Goal: Task Accomplishment & Management: Use online tool/utility

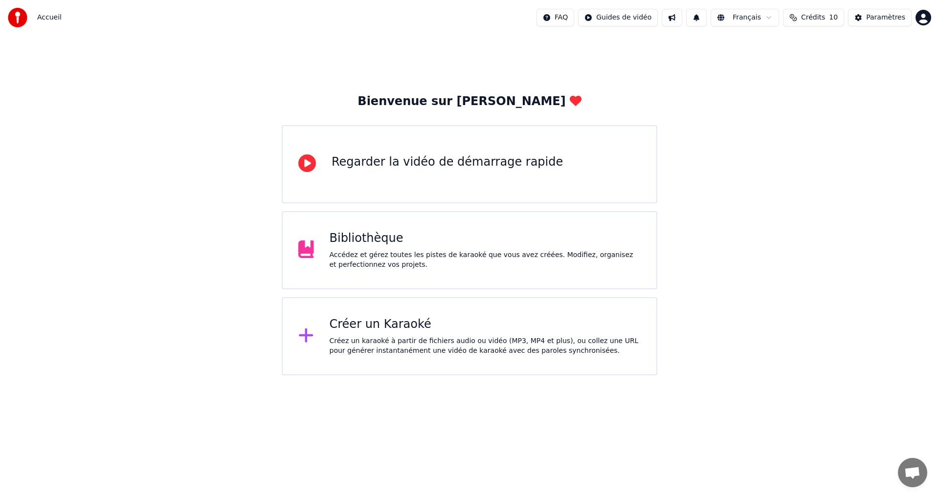
click at [397, 348] on div "Créez un karaoké à partir de fichiers audio ou vidéo (MP3, MP4 et plus), ou col…" at bounding box center [486, 347] width 312 height 20
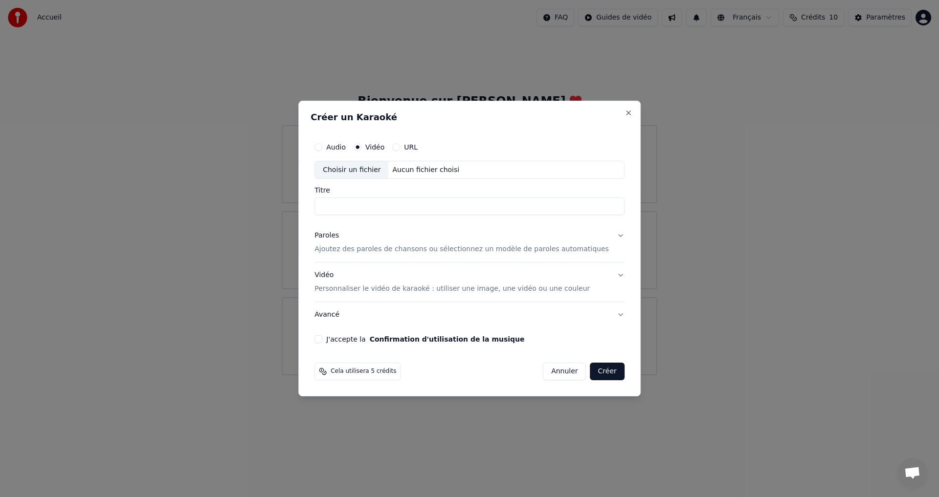
click at [370, 204] on input "Titre" at bounding box center [469, 207] width 310 height 18
click at [359, 208] on input "**********" at bounding box center [469, 207] width 310 height 18
click at [382, 204] on input "**********" at bounding box center [469, 207] width 310 height 18
click at [376, 174] on div "Choisir un fichier" at bounding box center [351, 170] width 73 height 18
drag, startPoint x: 372, startPoint y: 210, endPoint x: 301, endPoint y: 218, distance: 71.3
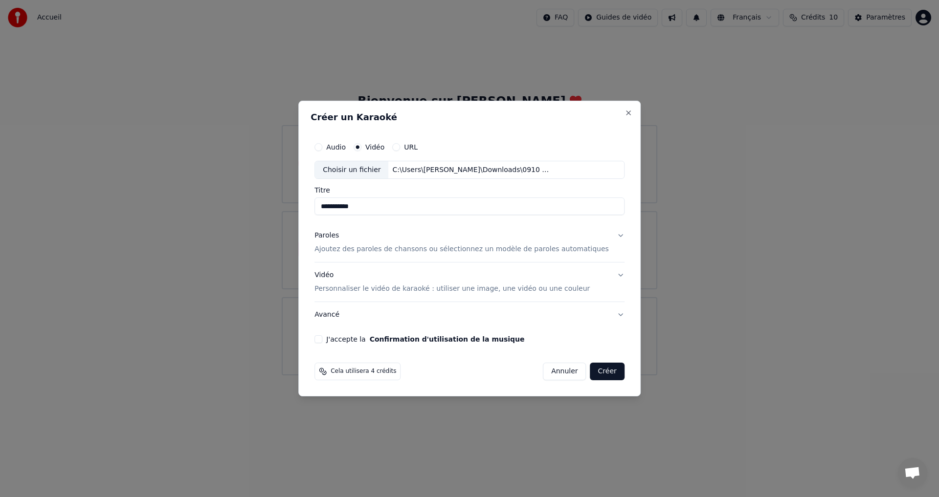
click at [301, 218] on body "**********" at bounding box center [469, 188] width 939 height 376
type input "**********"
click at [322, 339] on button "J'accepte la Confirmation d'utilisation de la musique" at bounding box center [318, 340] width 8 height 8
click at [362, 242] on div "Paroles Ajoutez des paroles de chansons ou sélectionnez un modèle de paroles au…" at bounding box center [461, 242] width 294 height 23
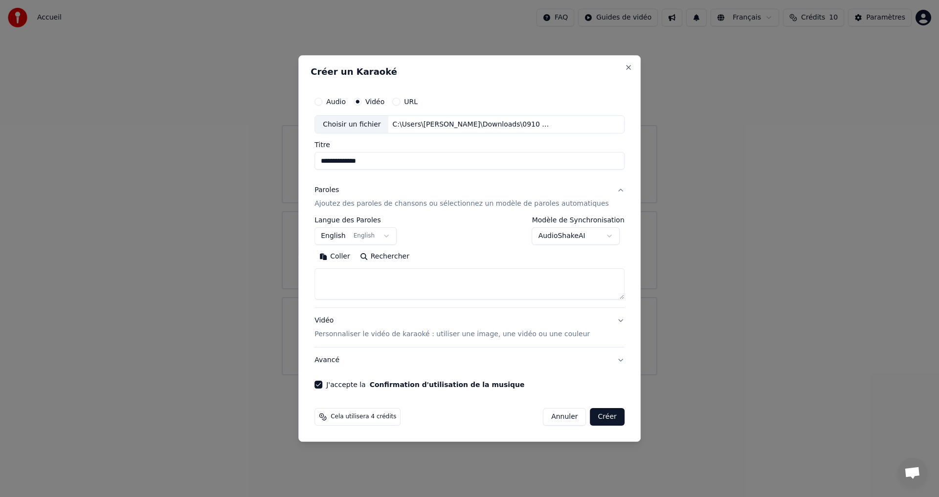
click at [392, 237] on button "English English" at bounding box center [355, 237] width 82 height 18
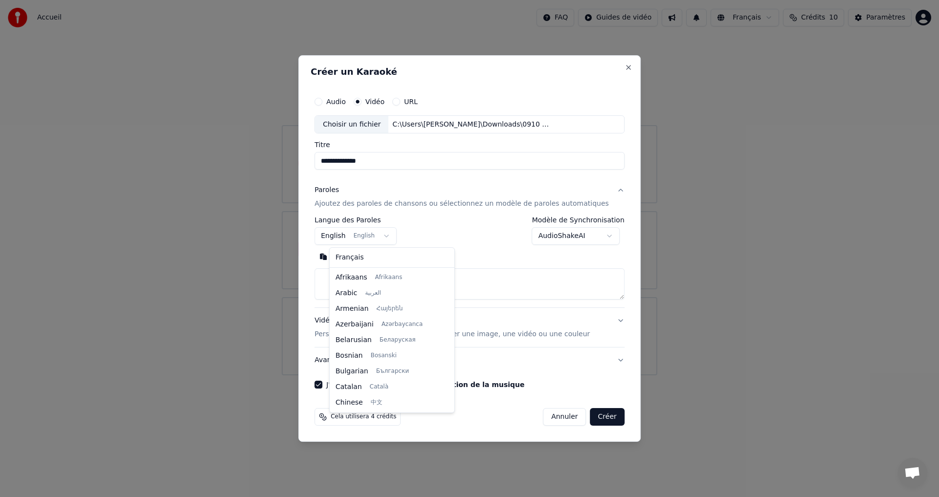
scroll to position [78, 0]
select select "**"
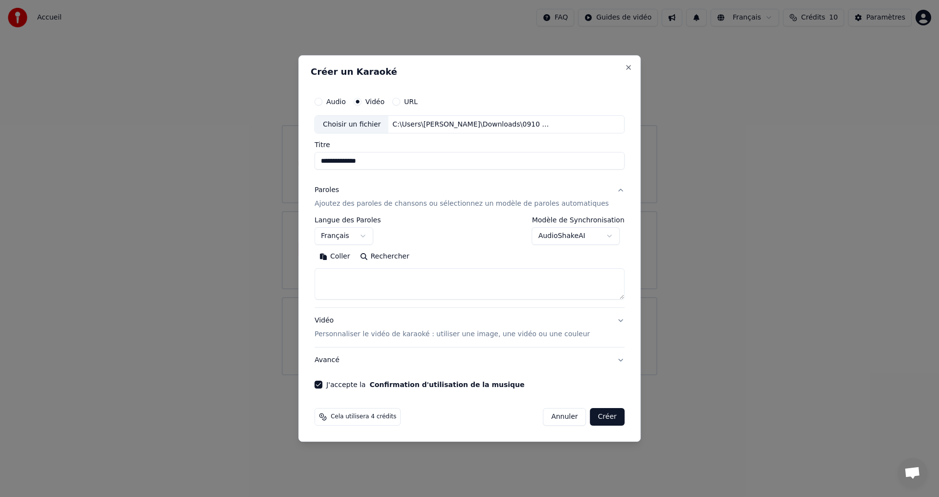
click at [568, 232] on body "**********" at bounding box center [469, 188] width 939 height 376
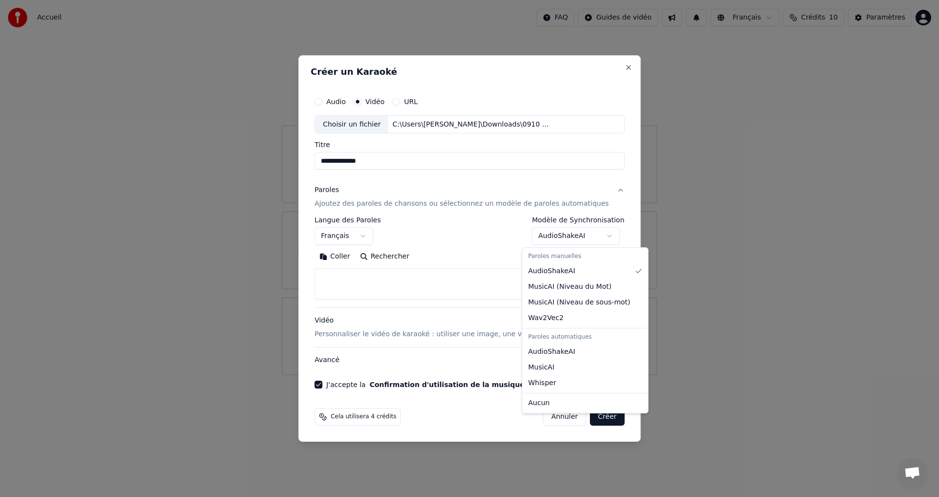
click at [467, 238] on body "**********" at bounding box center [469, 188] width 939 height 376
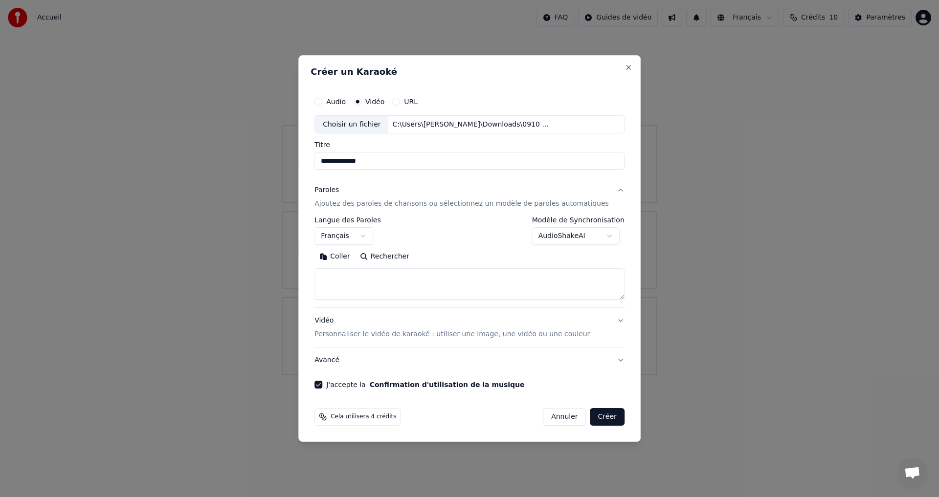
click at [414, 284] on textarea at bounding box center [469, 284] width 310 height 31
paste textarea "**********"
drag, startPoint x: 382, startPoint y: 278, endPoint x: 361, endPoint y: 280, distance: 21.1
click at [361, 280] on textarea at bounding box center [454, 284] width 281 height 31
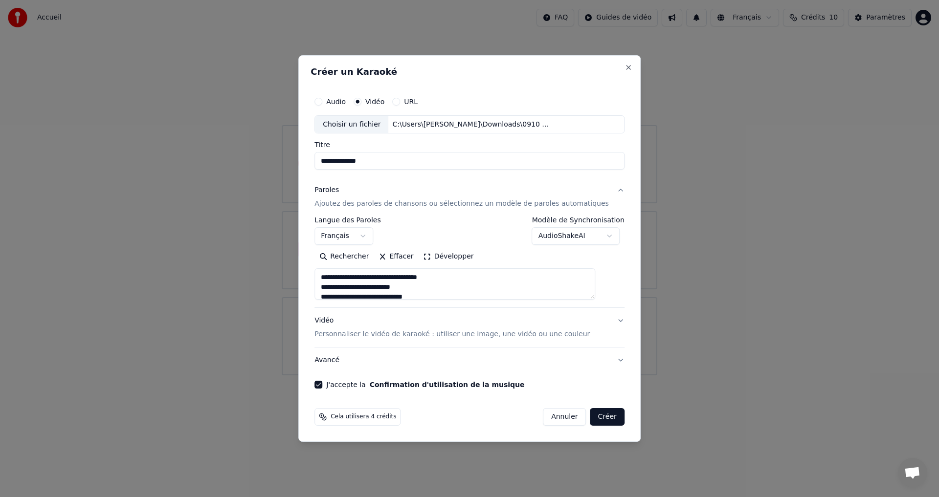
drag, startPoint x: 406, startPoint y: 278, endPoint x: 388, endPoint y: 280, distance: 18.2
click at [388, 280] on textarea at bounding box center [454, 284] width 281 height 31
click at [389, 278] on textarea at bounding box center [454, 284] width 281 height 31
drag, startPoint x: 432, startPoint y: 279, endPoint x: 420, endPoint y: 289, distance: 15.7
click at [414, 280] on textarea at bounding box center [454, 284] width 281 height 31
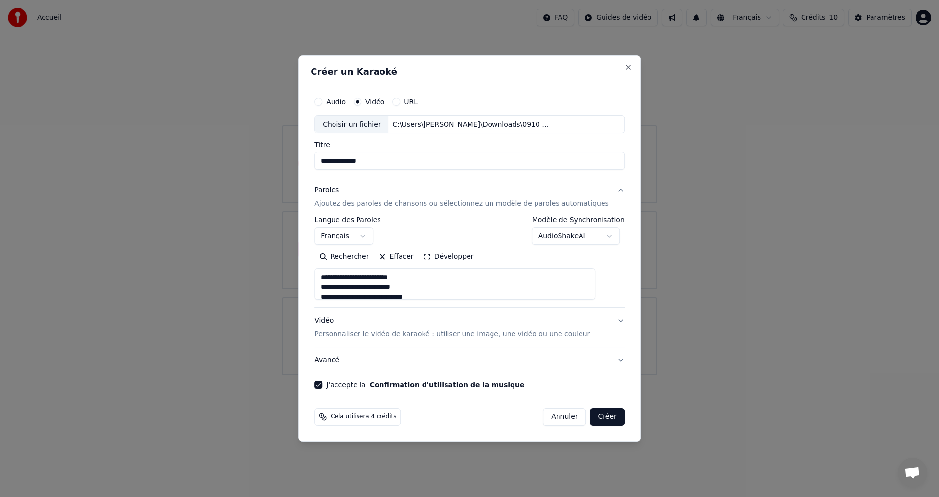
click at [458, 258] on button "Développer" at bounding box center [449, 257] width 60 height 16
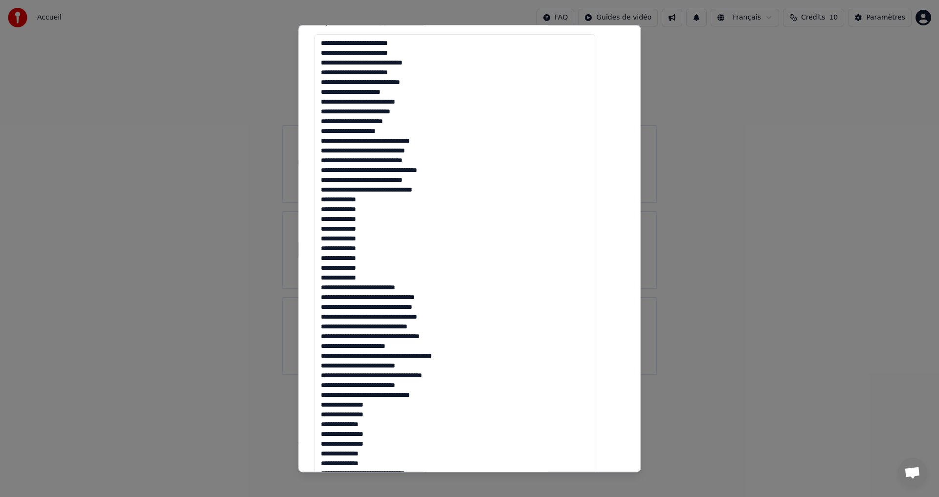
scroll to position [245, 0]
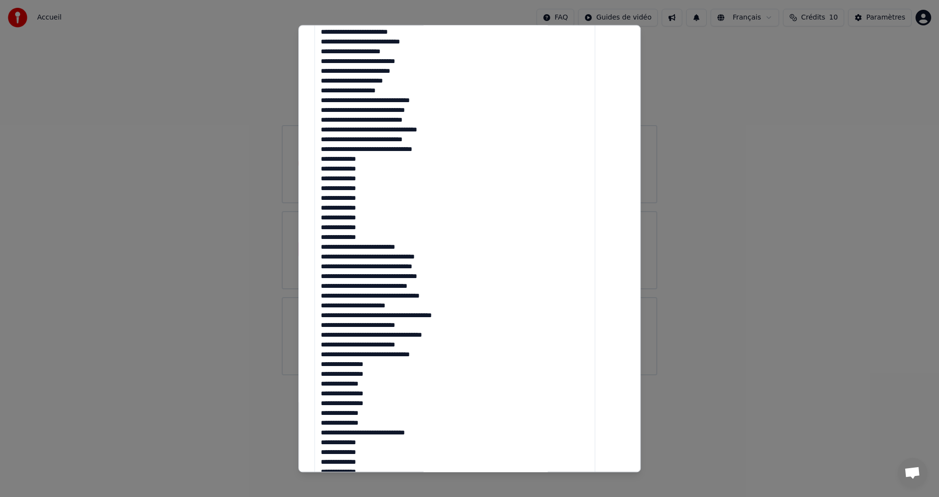
click at [408, 315] on textarea at bounding box center [454, 286] width 281 height 584
click at [410, 317] on textarea at bounding box center [454, 286] width 281 height 584
click at [386, 278] on textarea at bounding box center [454, 286] width 281 height 584
click at [381, 285] on textarea at bounding box center [454, 286] width 281 height 584
click at [379, 298] on textarea at bounding box center [454, 286] width 281 height 584
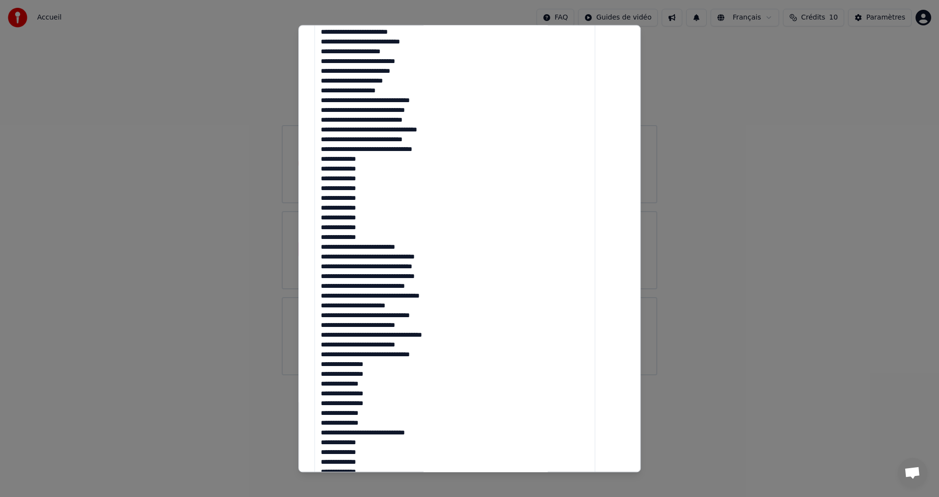
click at [380, 296] on textarea at bounding box center [454, 286] width 281 height 584
click at [363, 297] on textarea at bounding box center [454, 286] width 281 height 584
click at [393, 356] on textarea at bounding box center [454, 286] width 281 height 584
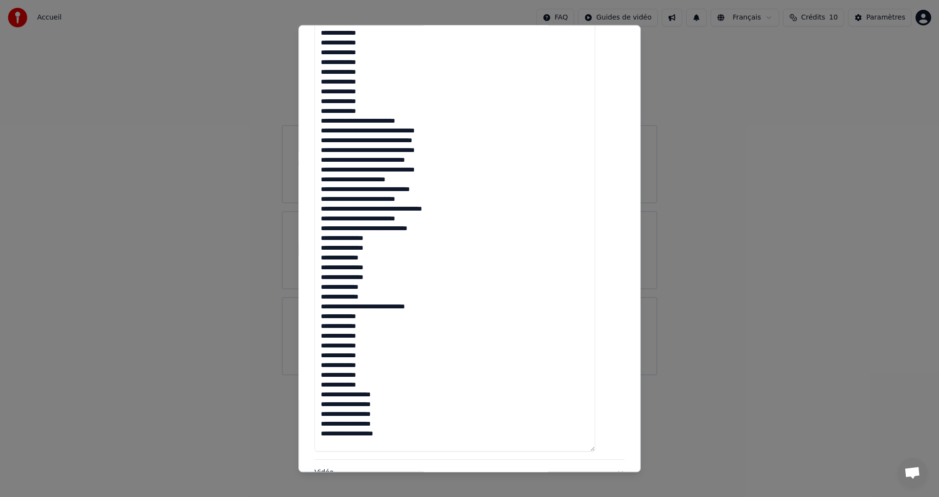
scroll to position [0, 0]
click at [364, 229] on textarea at bounding box center [454, 160] width 281 height 584
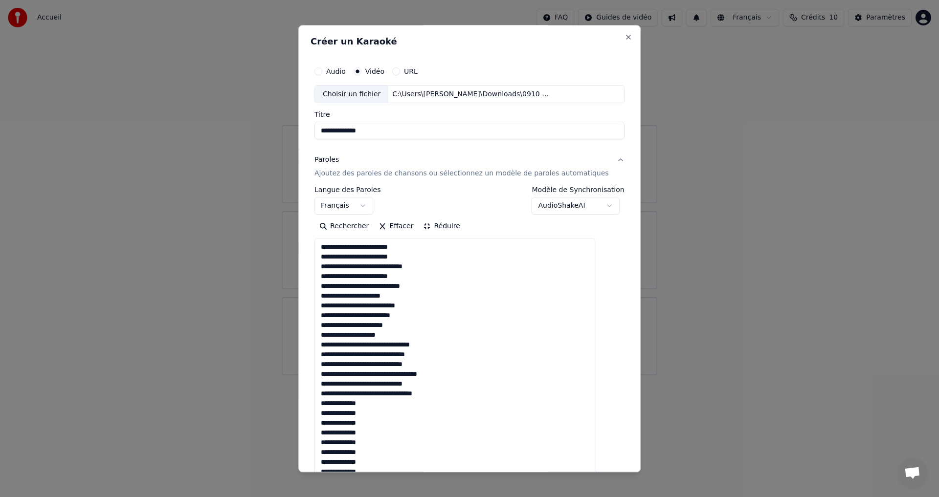
scroll to position [1, 0]
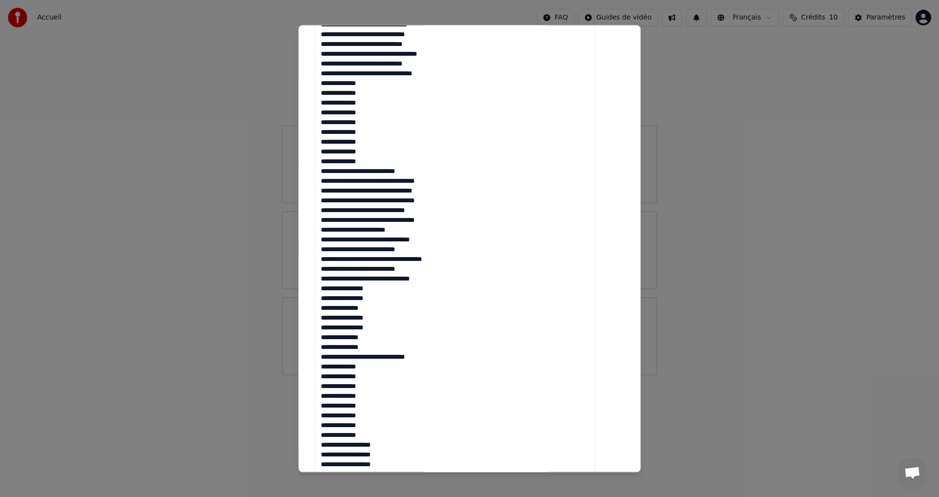
scroll to position [323, 0]
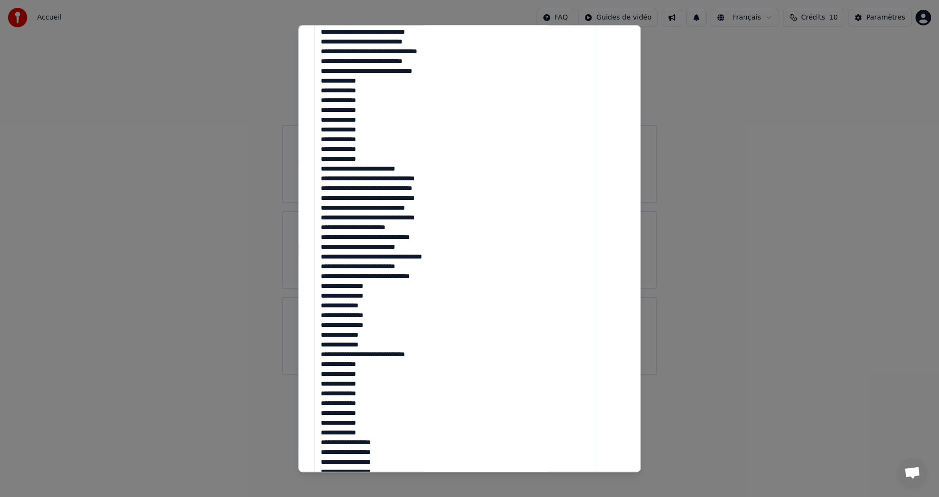
click at [449, 217] on textarea at bounding box center [454, 208] width 281 height 584
type textarea "**********"
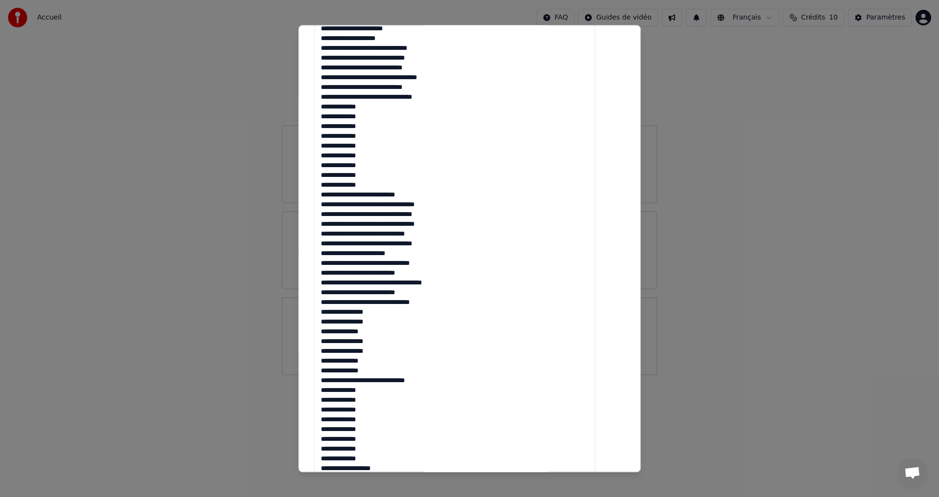
scroll to position [493, 0]
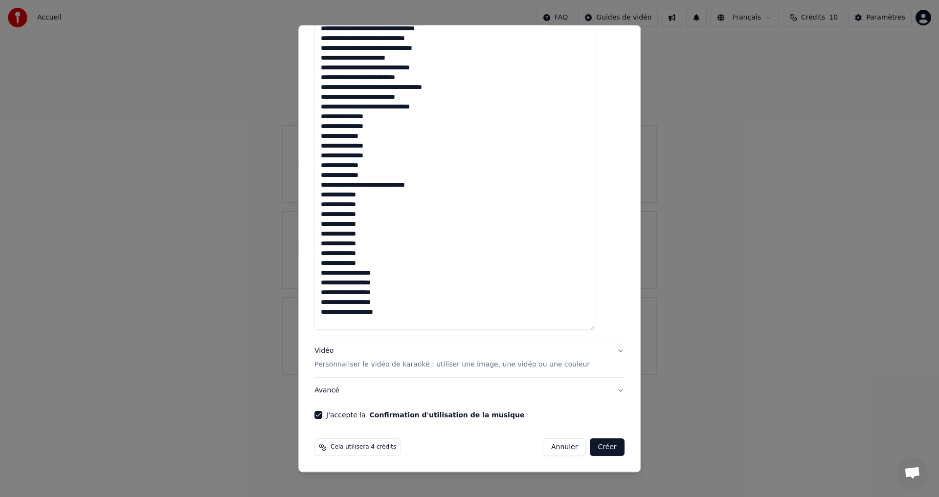
click at [597, 452] on button "Créer" at bounding box center [607, 448] width 34 height 18
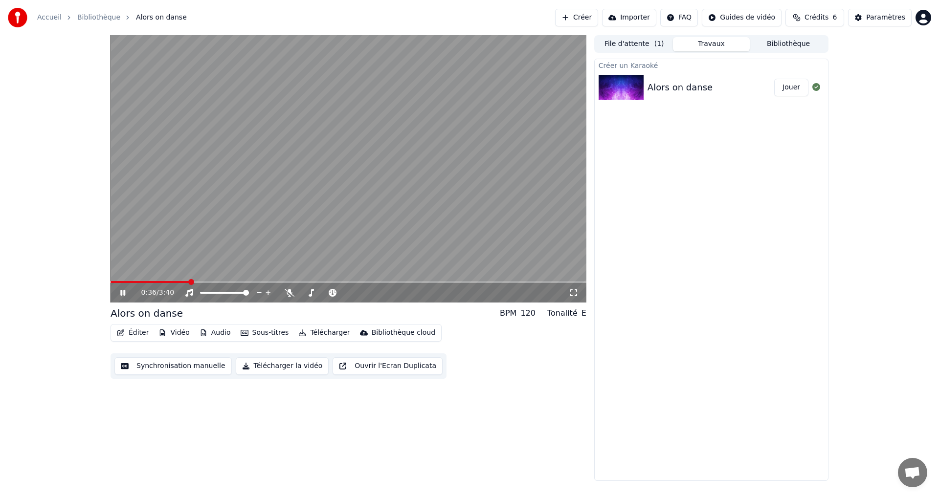
click at [118, 291] on div "0:36 / 3:40" at bounding box center [348, 293] width 468 height 10
click at [126, 294] on icon at bounding box center [129, 293] width 23 height 8
click at [634, 45] on button "File d'attente ( 1 )" at bounding box center [634, 44] width 77 height 14
click at [695, 44] on button "Travaux" at bounding box center [711, 44] width 77 height 14
click at [924, 23] on html "Accueil Bibliothèque Alors on danse Créer Importer FAQ Guides de vidéo Crédits …" at bounding box center [469, 248] width 939 height 497
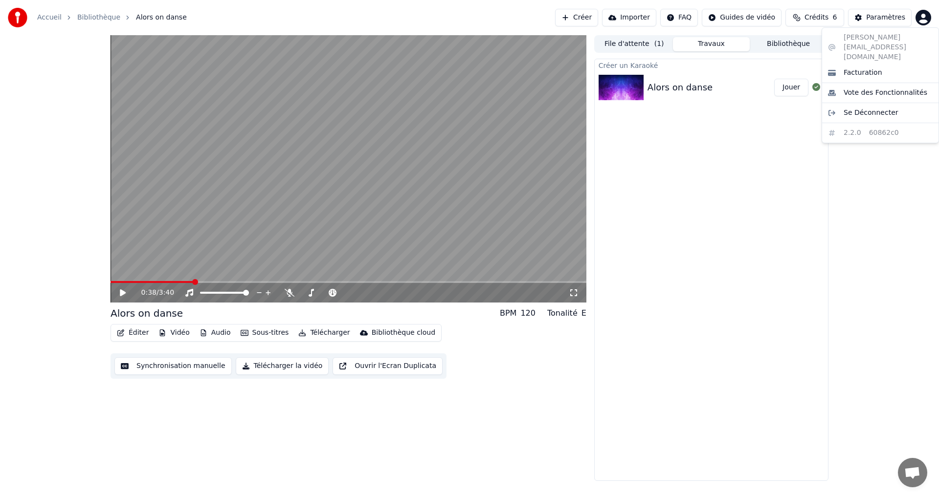
drag, startPoint x: 669, startPoint y: 184, endPoint x: 497, endPoint y: 253, distance: 185.0
click at [670, 184] on html "Accueil Bibliothèque Alors on danse Créer Importer FAQ Guides de vidéo Crédits …" at bounding box center [469, 248] width 939 height 497
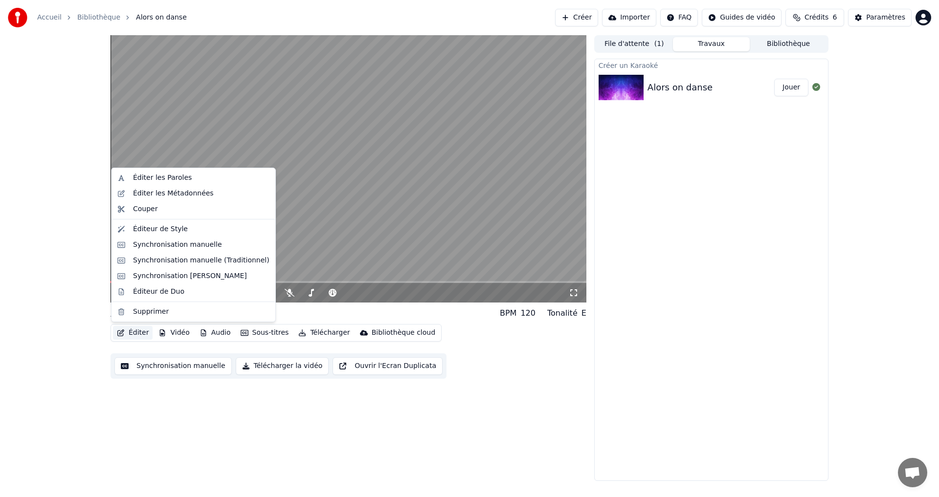
click at [132, 333] on button "Éditer" at bounding box center [133, 333] width 40 height 14
click at [140, 179] on div "Éditer les Paroles" at bounding box center [162, 178] width 59 height 10
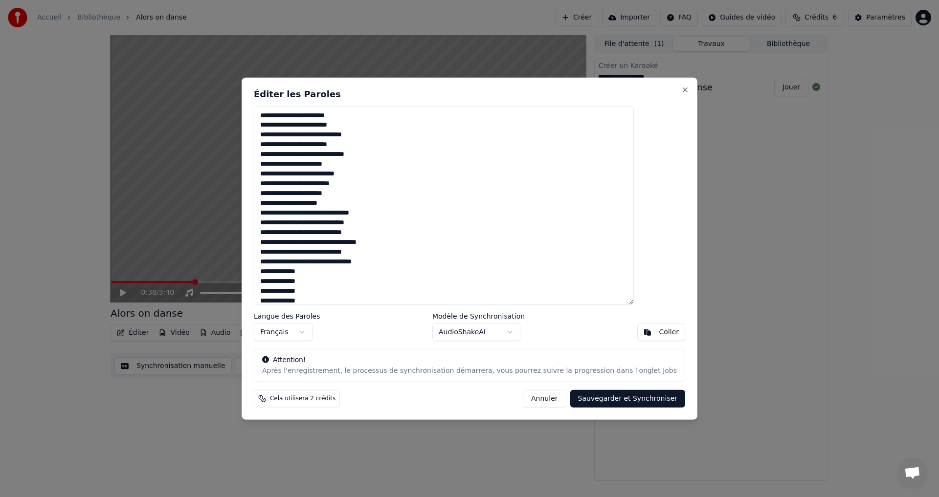
click at [365, 157] on textarea at bounding box center [444, 205] width 380 height 199
click at [306, 165] on textarea at bounding box center [444, 205] width 380 height 199
click at [307, 165] on textarea at bounding box center [444, 205] width 380 height 199
click at [681, 89] on button "Close" at bounding box center [685, 90] width 8 height 8
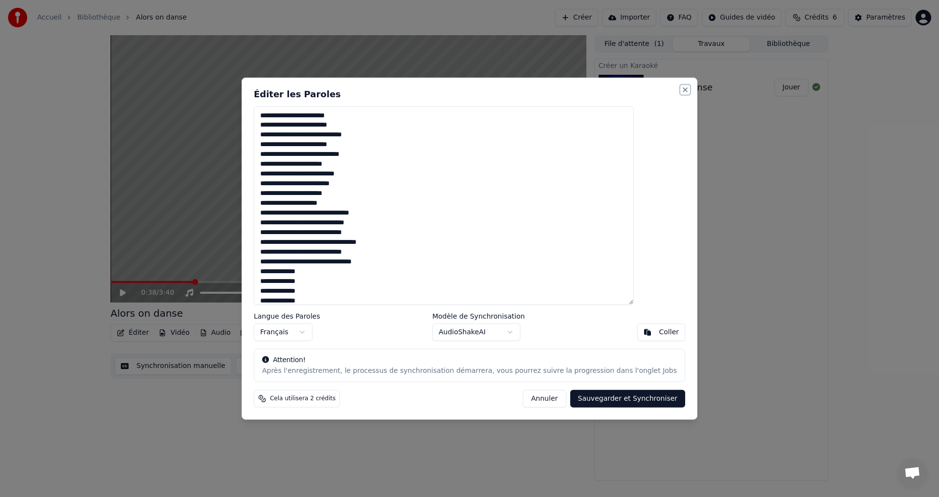
type textarea "**********"
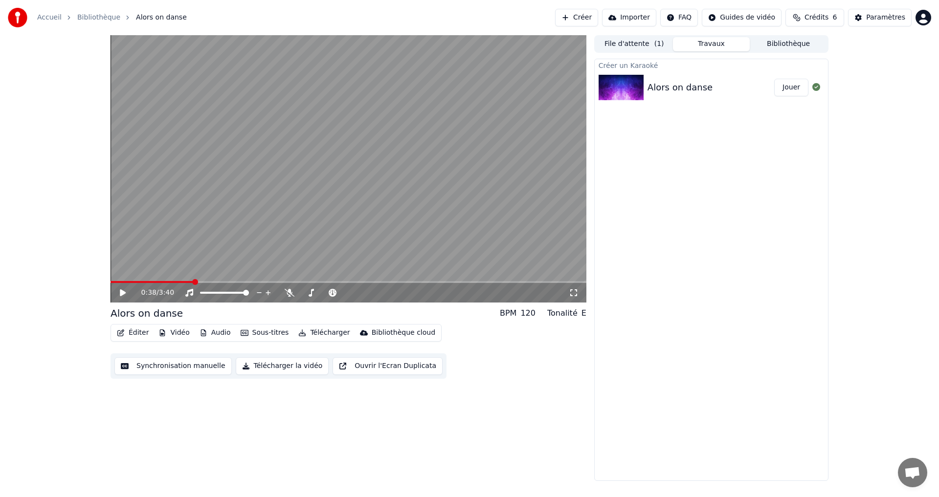
click at [121, 298] on div "0:38 / 3:40" at bounding box center [349, 293] width 476 height 20
click at [122, 291] on icon at bounding box center [123, 293] width 6 height 7
click at [142, 282] on span at bounding box center [132, 282] width 43 height 2
click at [133, 282] on span at bounding box center [127, 282] width 32 height 2
click at [123, 294] on icon at bounding box center [129, 293] width 23 height 8
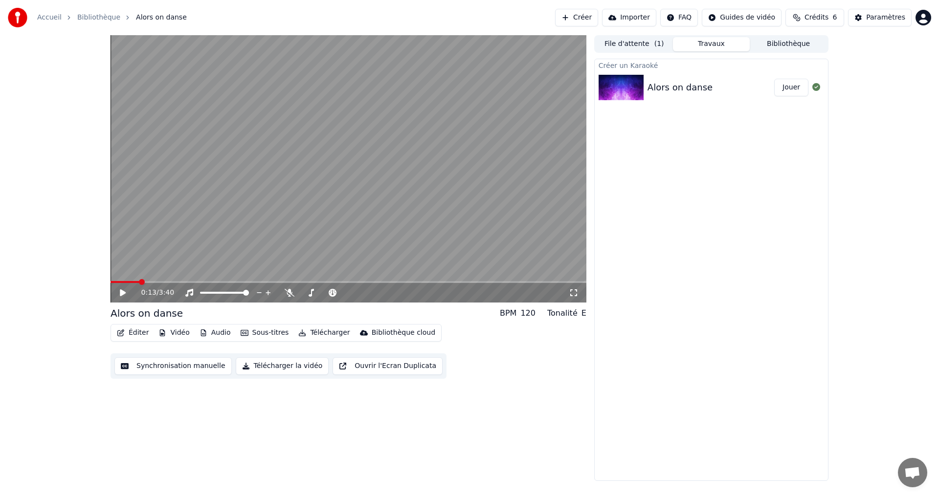
click at [130, 292] on icon at bounding box center [129, 293] width 23 height 8
click at [157, 284] on div "0:13 / 3:40" at bounding box center [349, 293] width 476 height 20
click at [156, 281] on video at bounding box center [349, 169] width 476 height 268
click at [118, 283] on span at bounding box center [349, 282] width 476 height 2
click at [124, 292] on icon at bounding box center [129, 293] width 23 height 8
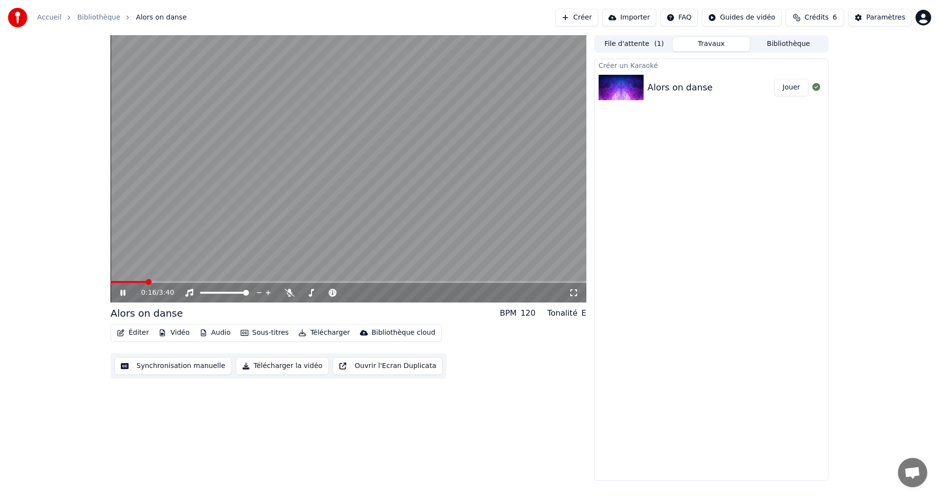
click at [125, 294] on icon at bounding box center [122, 293] width 5 height 6
click at [128, 337] on button "Éditer" at bounding box center [133, 333] width 40 height 14
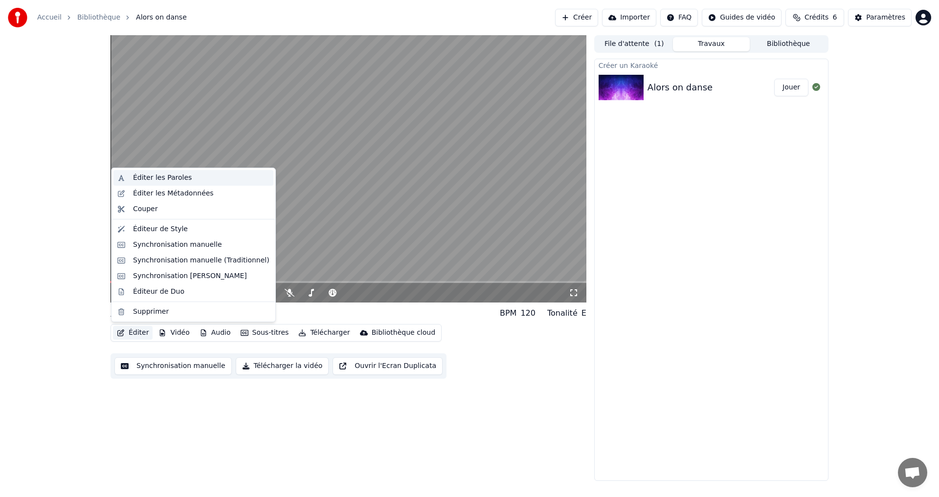
click at [134, 176] on div "Éditer les Paroles" at bounding box center [162, 178] width 59 height 10
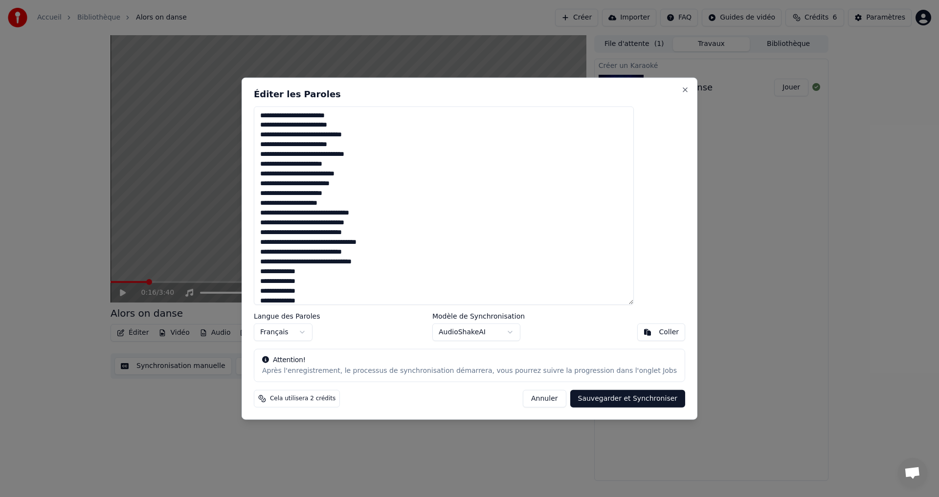
click at [365, 155] on textarea at bounding box center [444, 205] width 380 height 199
click at [366, 155] on textarea at bounding box center [444, 205] width 380 height 199
click at [308, 166] on textarea at bounding box center [444, 205] width 380 height 199
click at [316, 204] on textarea at bounding box center [444, 205] width 380 height 199
click at [681, 87] on button "Close" at bounding box center [685, 90] width 8 height 8
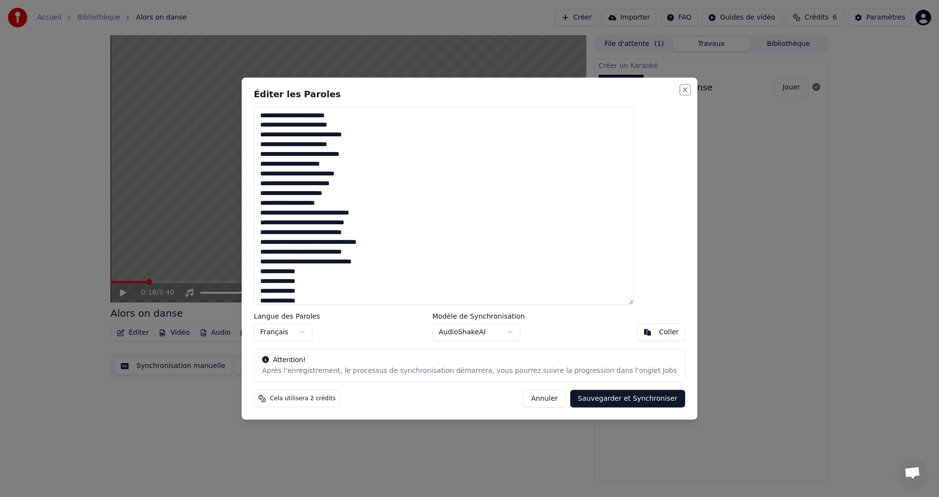
type textarea "**********"
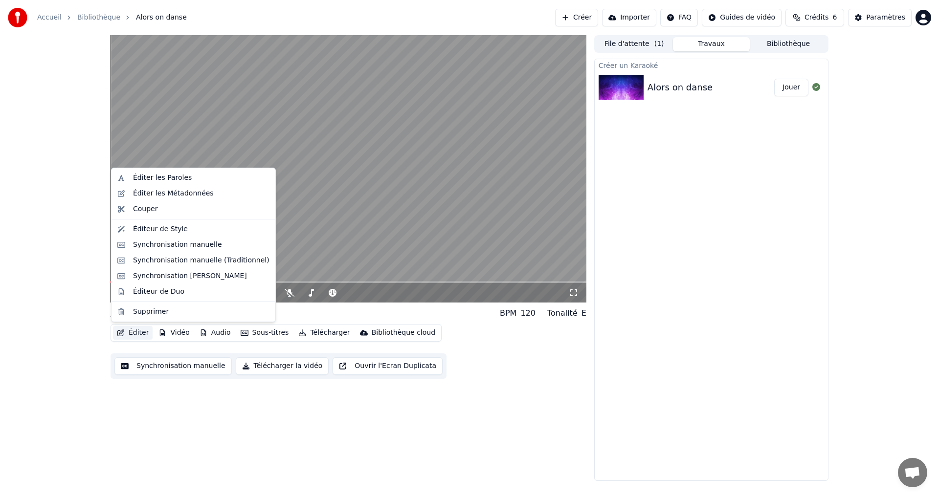
click at [127, 332] on button "Éditer" at bounding box center [133, 333] width 40 height 14
click at [154, 247] on div "Synchronisation manuelle" at bounding box center [177, 245] width 89 height 10
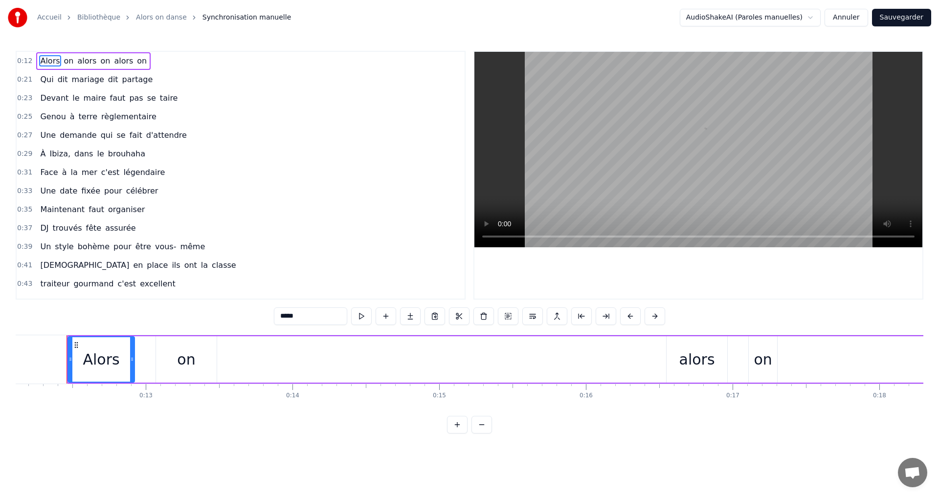
scroll to position [0, 1779]
click at [113, 117] on span "règlementaire" at bounding box center [128, 116] width 57 height 11
type input "**********"
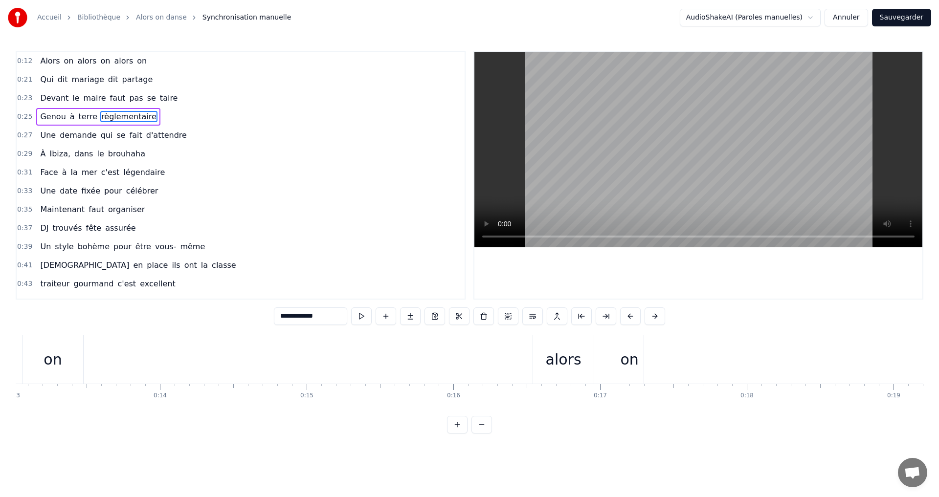
click at [113, 117] on span "règlementaire" at bounding box center [128, 116] width 57 height 11
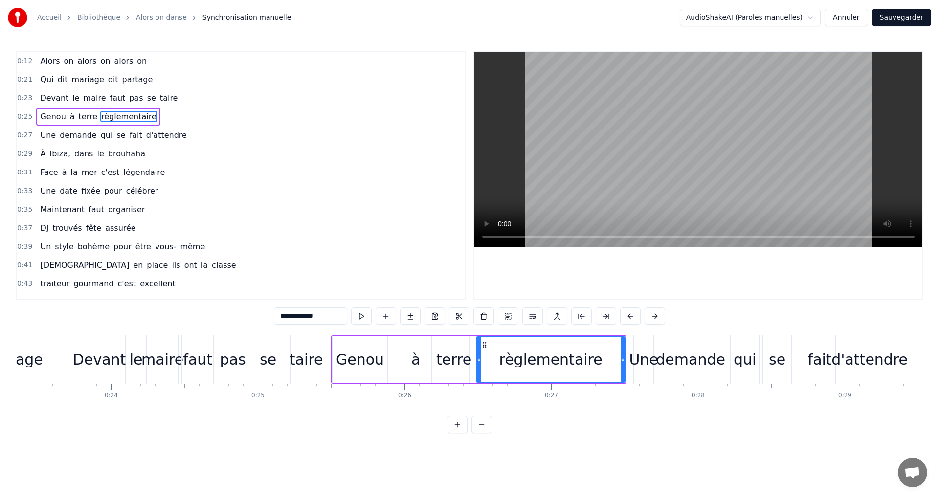
scroll to position [0, 3837]
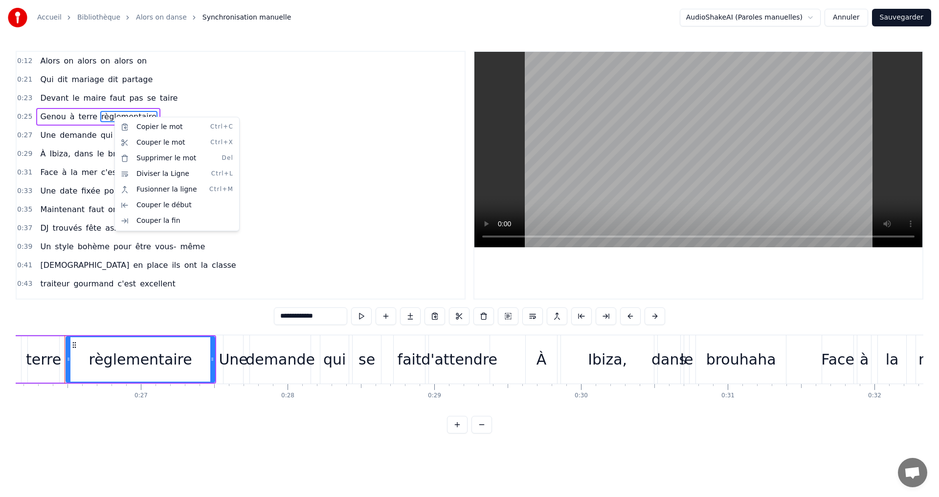
click at [111, 116] on html "Accueil Bibliothèque Alors on danse Synchronisation manuelle AudioShakeAI (Paro…" at bounding box center [469, 224] width 939 height 449
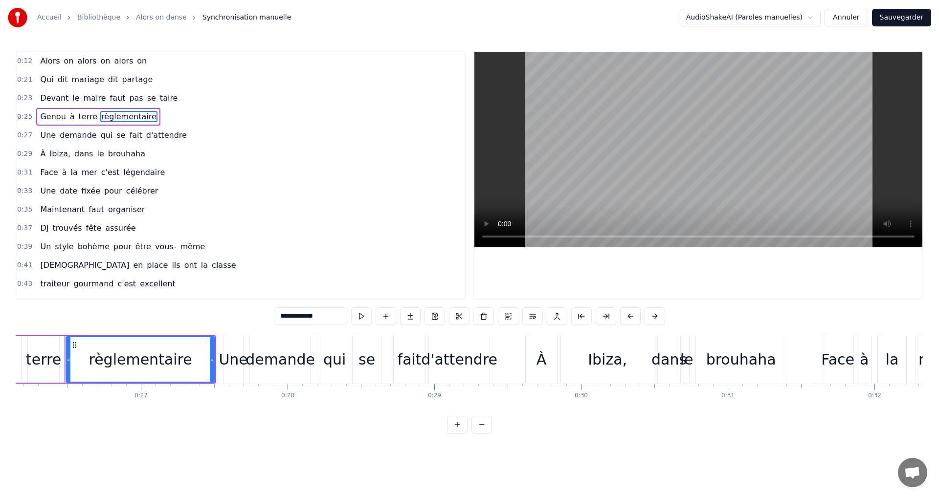
click at [153, 364] on div "règlementaire" at bounding box center [140, 360] width 103 height 22
click at [333, 319] on input "**********" at bounding box center [310, 317] width 73 height 18
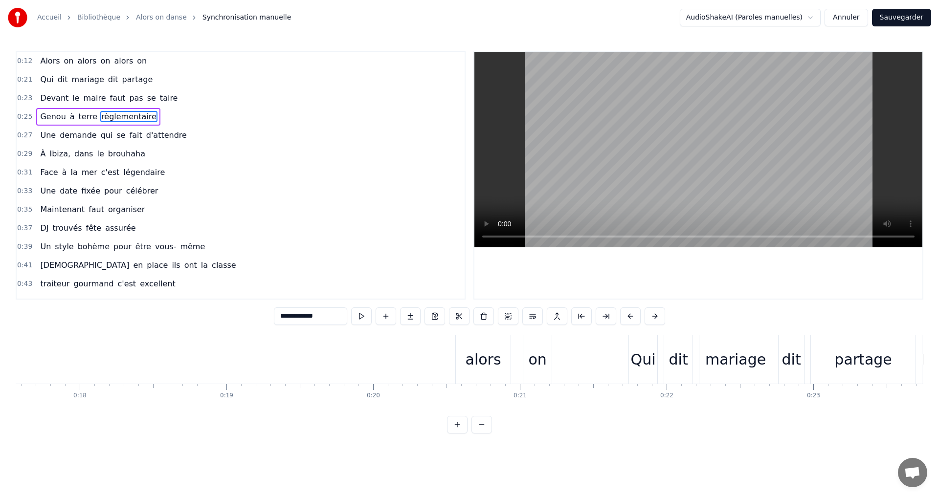
scroll to position [0, 2612]
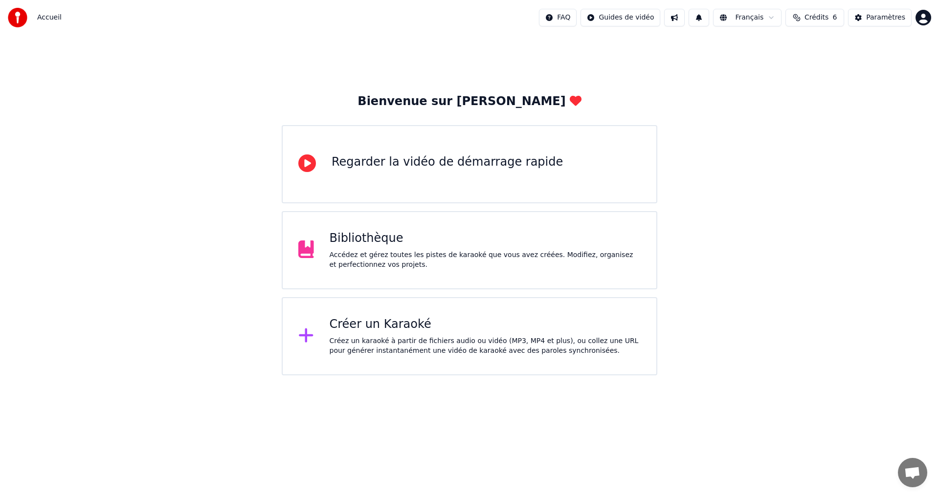
click at [470, 245] on div "Bibliothèque" at bounding box center [486, 239] width 312 height 16
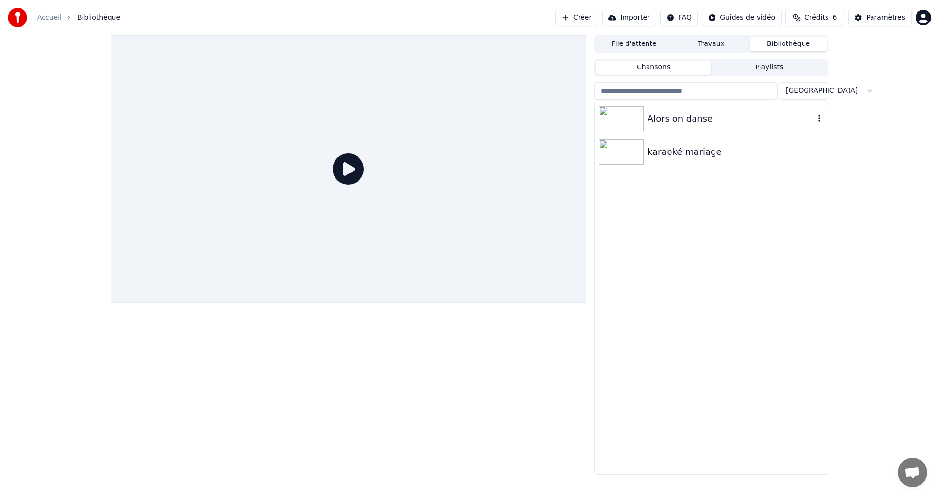
click at [659, 130] on div "Alors on danse" at bounding box center [711, 118] width 233 height 33
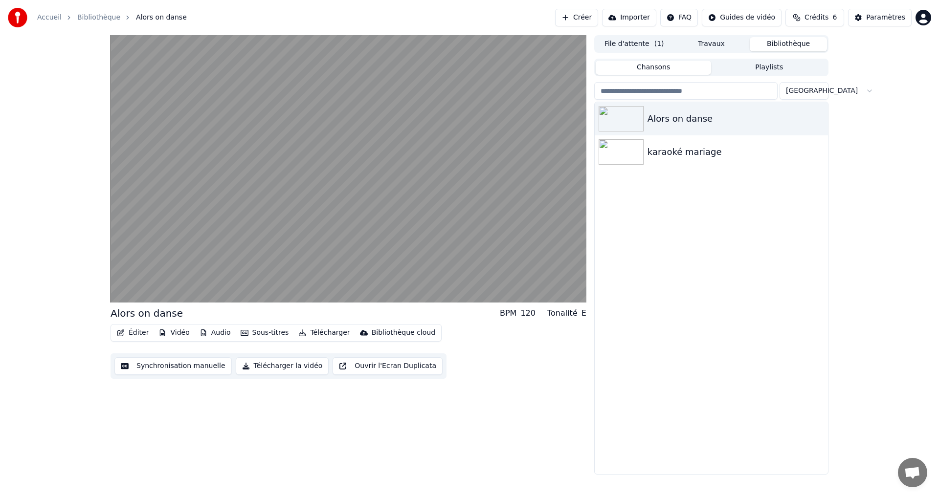
click at [137, 335] on button "Éditer" at bounding box center [133, 333] width 40 height 14
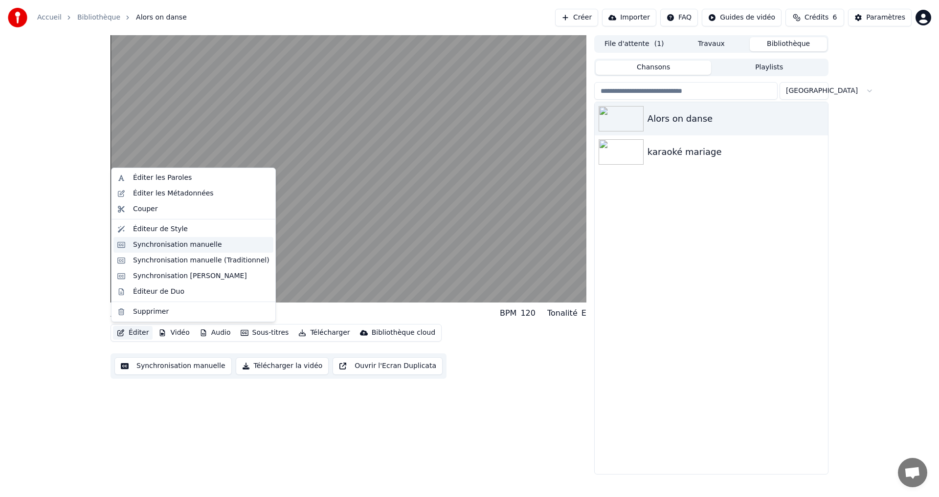
click at [149, 249] on div "Synchronisation manuelle" at bounding box center [177, 245] width 89 height 10
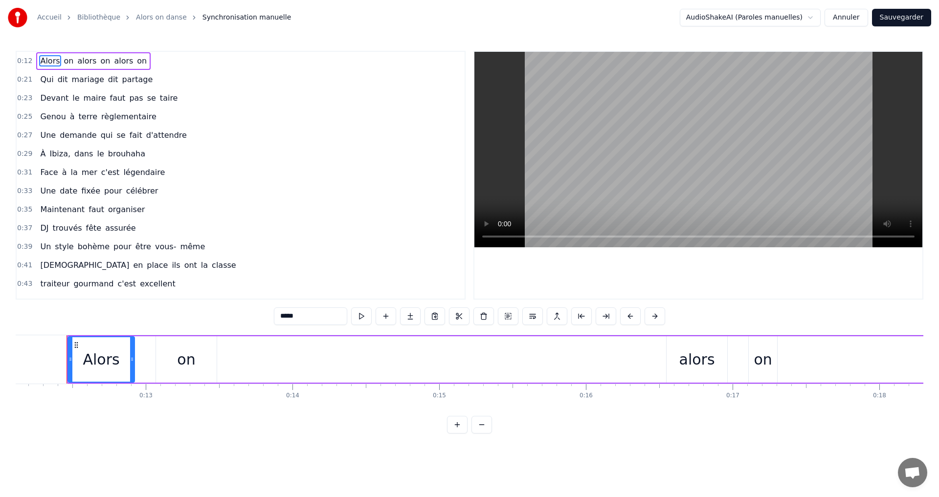
scroll to position [0, 1779]
click at [145, 137] on span "d'attendre" at bounding box center [166, 135] width 43 height 11
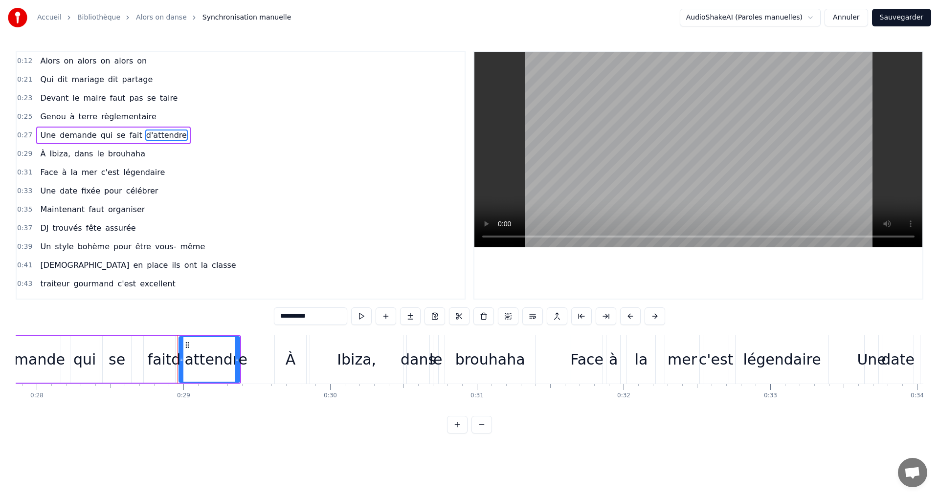
scroll to position [0, 4052]
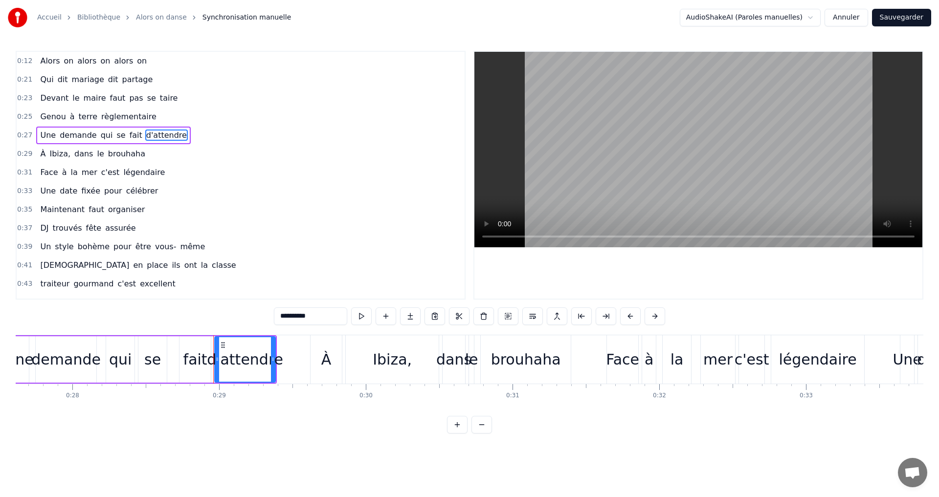
click at [213, 364] on div "d'attendre" at bounding box center [245, 360] width 76 height 22
click at [213, 363] on div "d'attendre" at bounding box center [245, 360] width 76 height 22
click at [224, 361] on icon at bounding box center [224, 360] width 4 height 8
click at [218, 363] on div "d'attendre" at bounding box center [248, 360] width 76 height 22
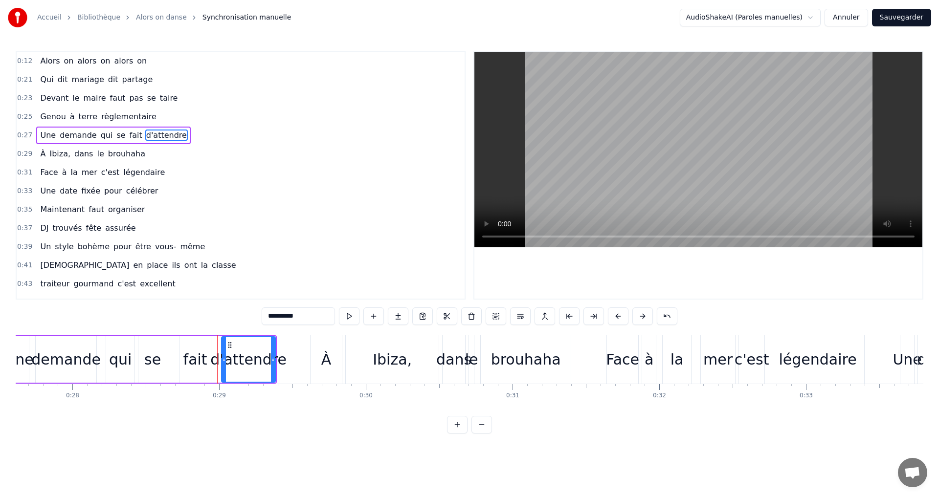
click at [216, 361] on div "d'attendre" at bounding box center [248, 360] width 76 height 22
click at [221, 366] on div at bounding box center [220, 359] width 4 height 45
drag, startPoint x: 273, startPoint y: 318, endPoint x: 248, endPoint y: 318, distance: 25.4
click at [248, 318] on div "0:12 Alors on alors on alors on 0:21 Qui dit mariage dit partage 0:23 Devant le…" at bounding box center [470, 242] width 908 height 383
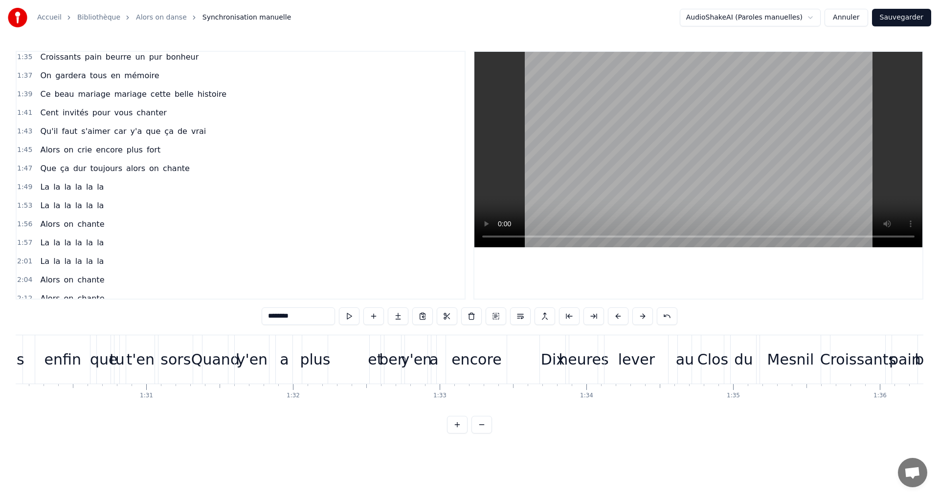
scroll to position [538, 0]
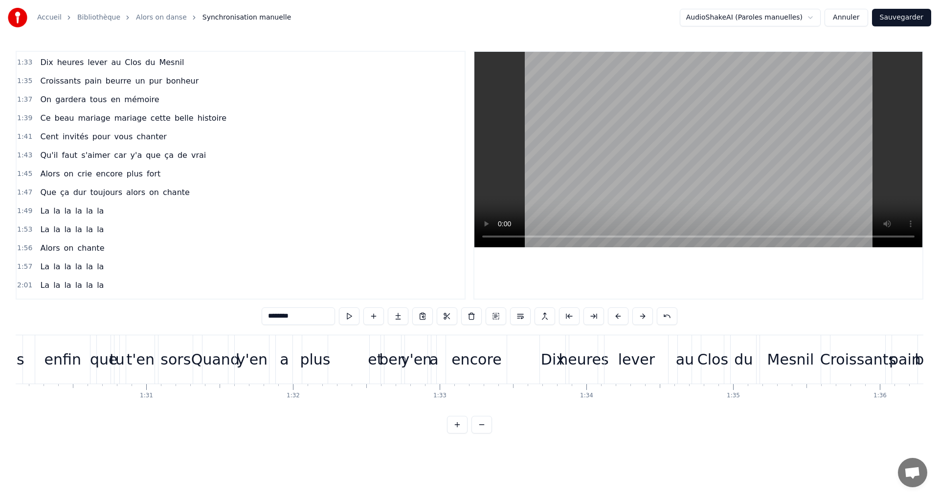
click at [122, 120] on span "mariage" at bounding box center [130, 117] width 34 height 11
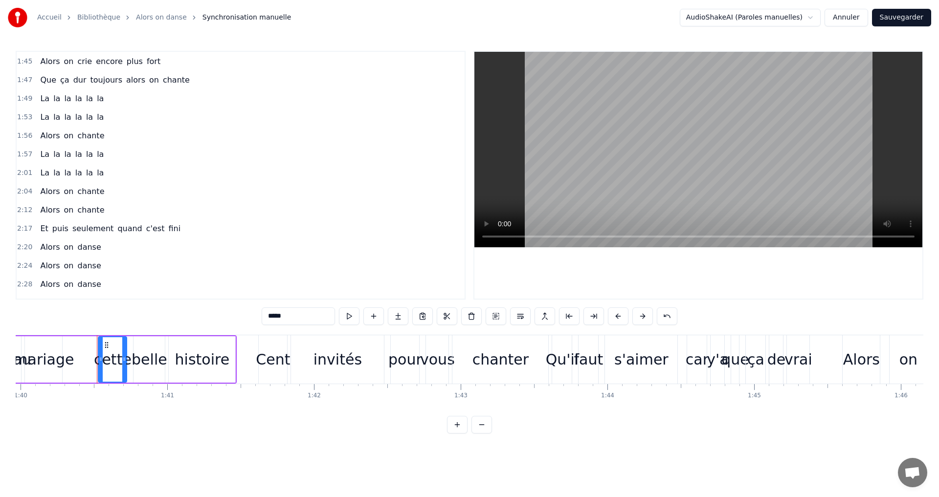
scroll to position [636, 0]
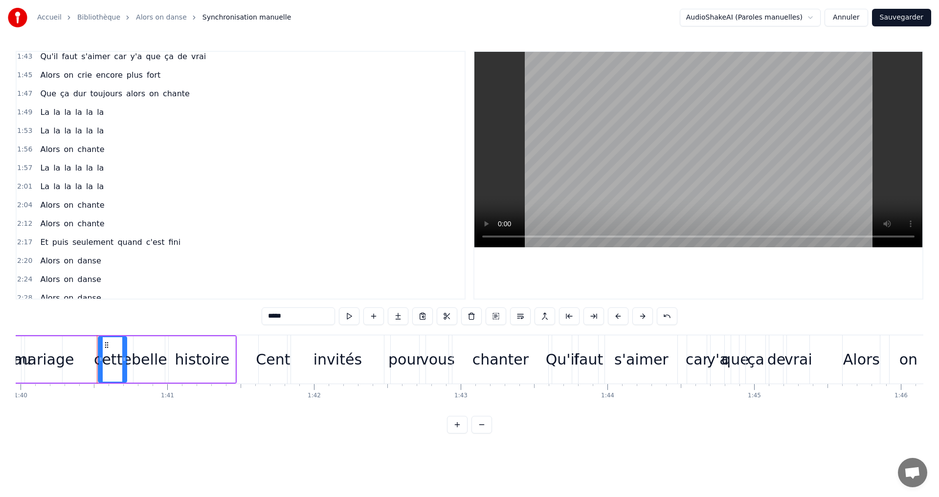
click at [77, 94] on span "dur" at bounding box center [79, 93] width 15 height 11
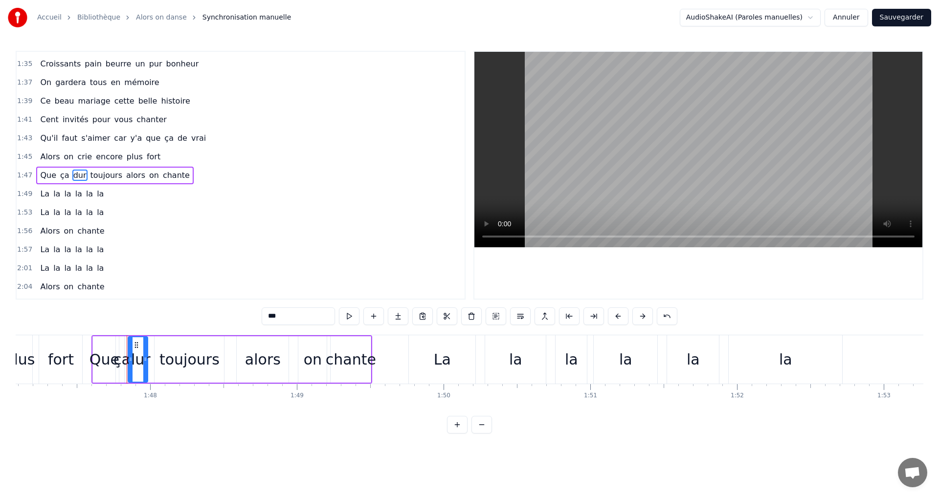
scroll to position [0, 15775]
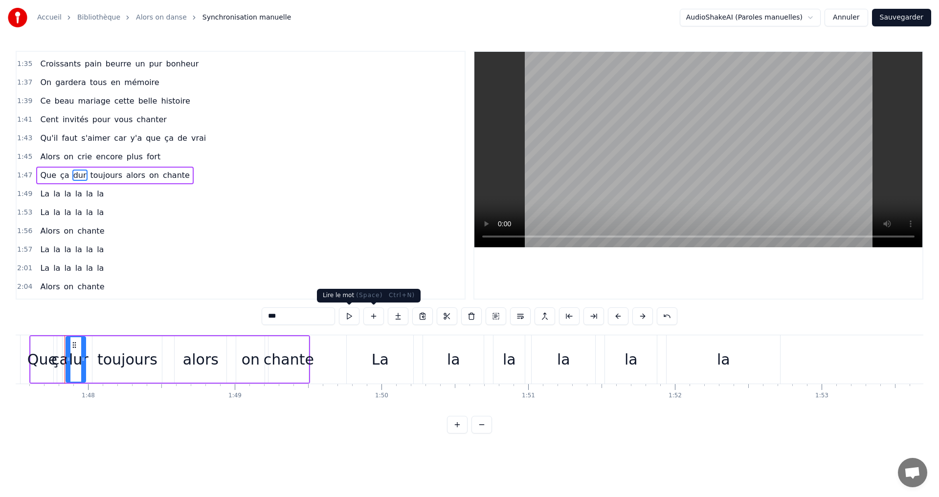
click at [303, 318] on input "***" at bounding box center [298, 317] width 73 height 18
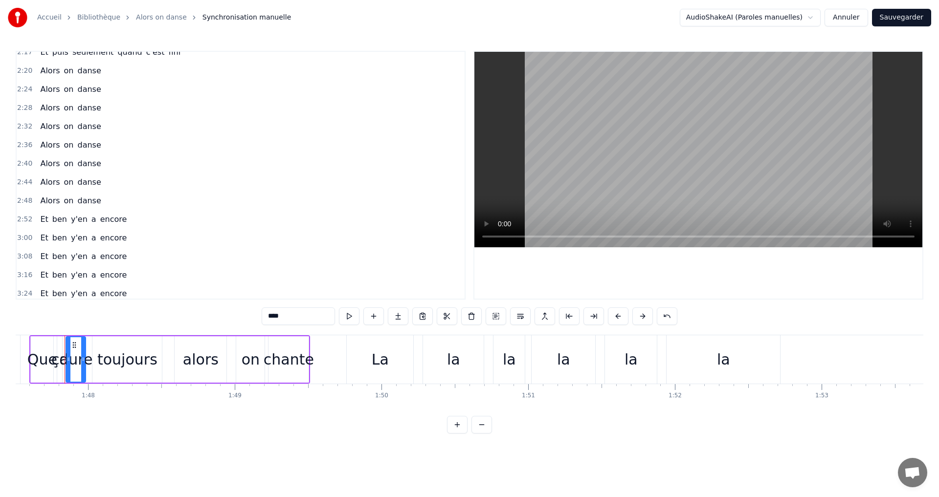
scroll to position [831, 0]
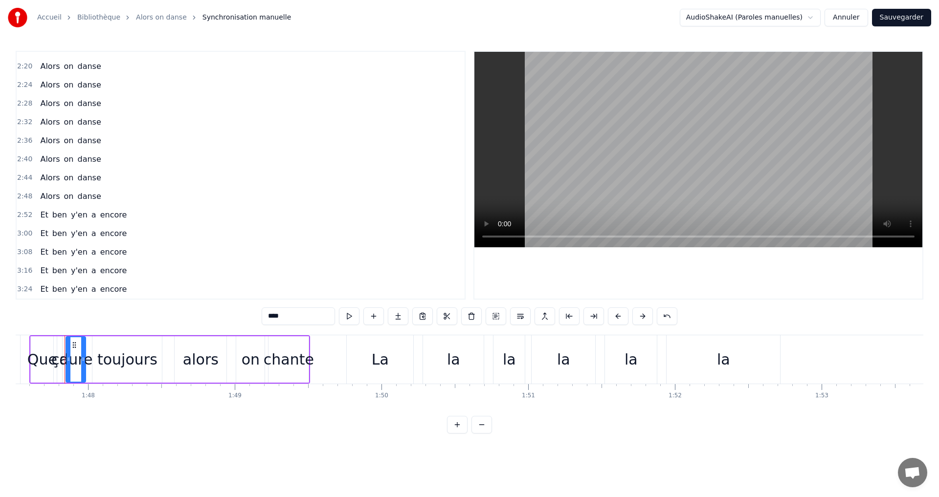
type input "****"
click at [886, 19] on button "Sauvegarder" at bounding box center [901, 18] width 59 height 18
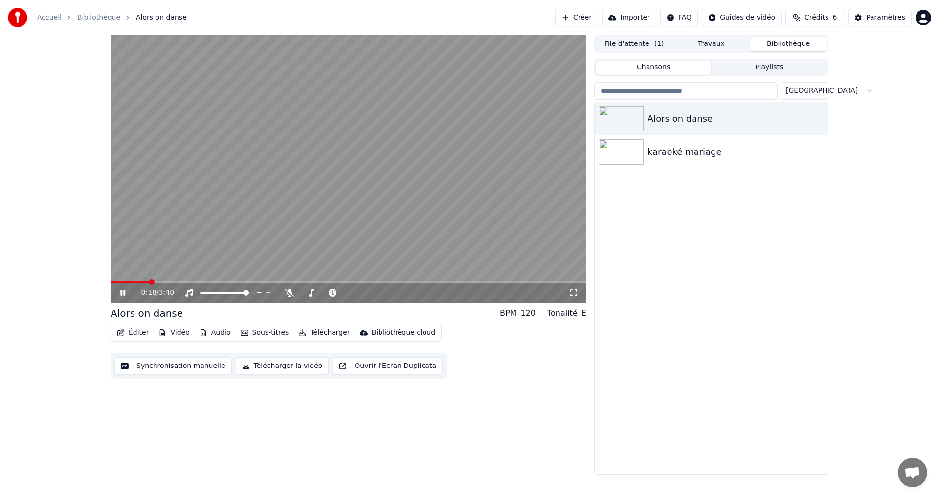
click at [153, 285] on span at bounding box center [152, 282] width 6 height 6
click at [125, 283] on span at bounding box center [128, 282] width 6 height 6
click at [121, 296] on icon at bounding box center [129, 293] width 23 height 8
click at [269, 366] on button "Télécharger la vidéo" at bounding box center [282, 367] width 93 height 18
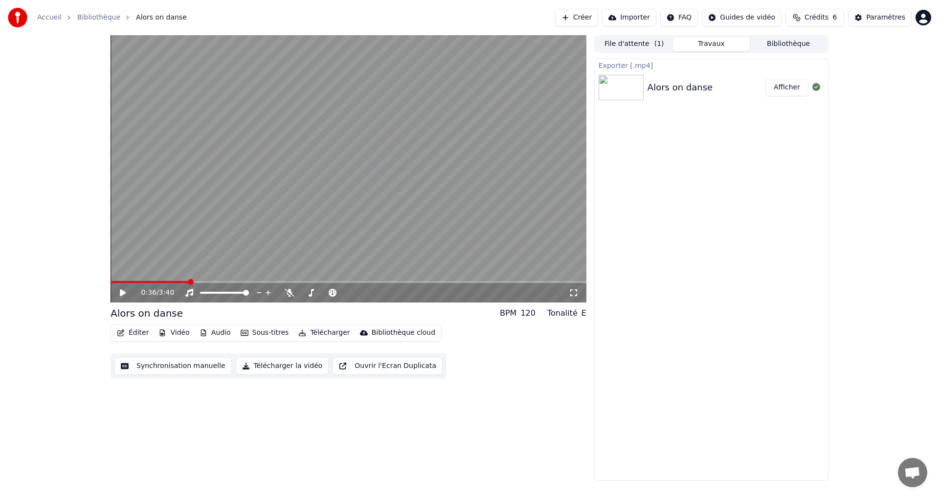
click at [65, 420] on div "0:36 / 3:40 Alors on danse BPM 120 Tonalité E Éditer Vidéo Audio Sous-titres Té…" at bounding box center [469, 258] width 939 height 446
click at [322, 334] on button "Télécharger" at bounding box center [323, 333] width 59 height 14
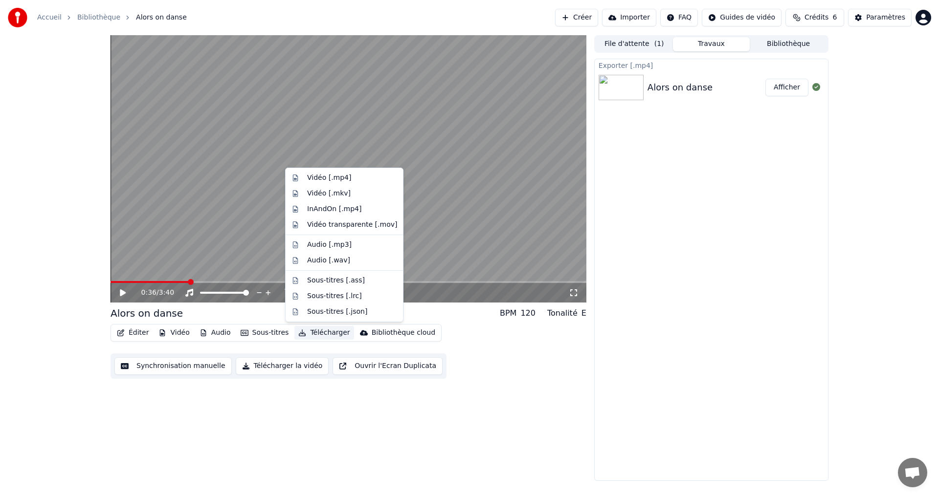
click at [269, 434] on div "0:36 / 3:40 Alors on danse BPM 120 Tonalité E Éditer Vidéo Audio Sous-titres Té…" at bounding box center [349, 258] width 476 height 446
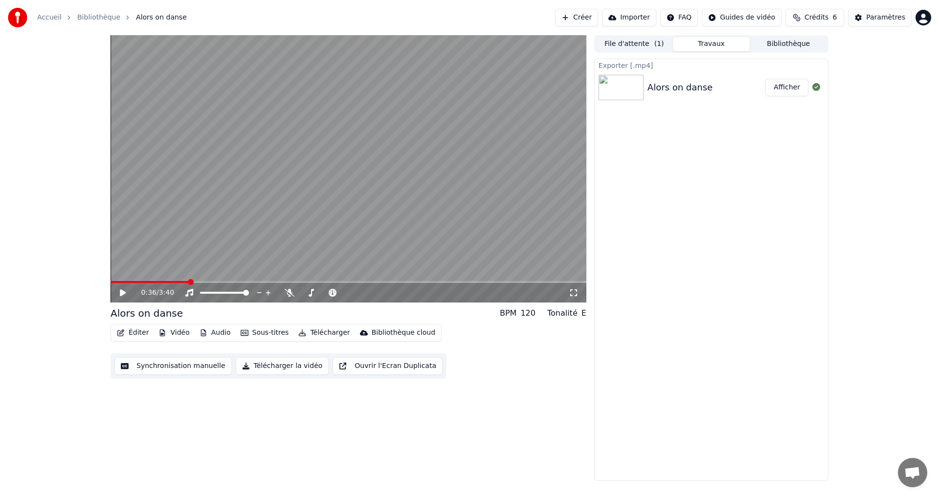
click at [257, 363] on button "Télécharger la vidéo" at bounding box center [282, 367] width 93 height 18
